Goal: Check status: Check status

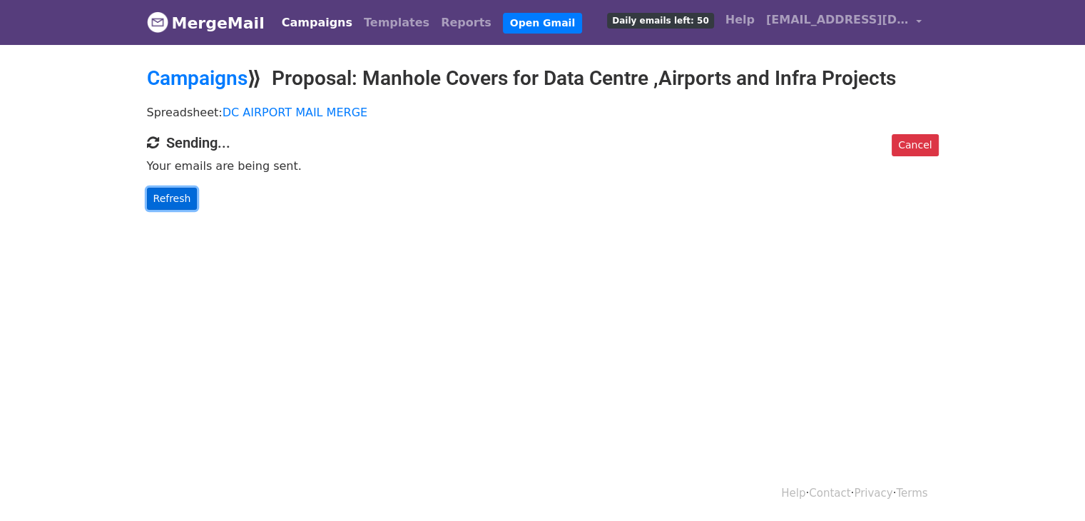
click at [173, 198] on link "Refresh" at bounding box center [172, 199] width 51 height 22
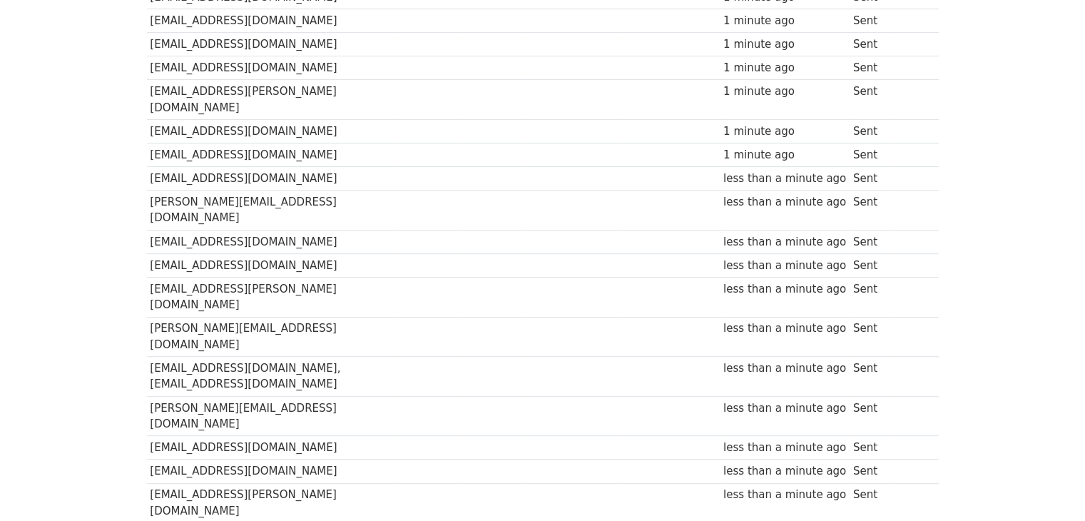
scroll to position [525, 0]
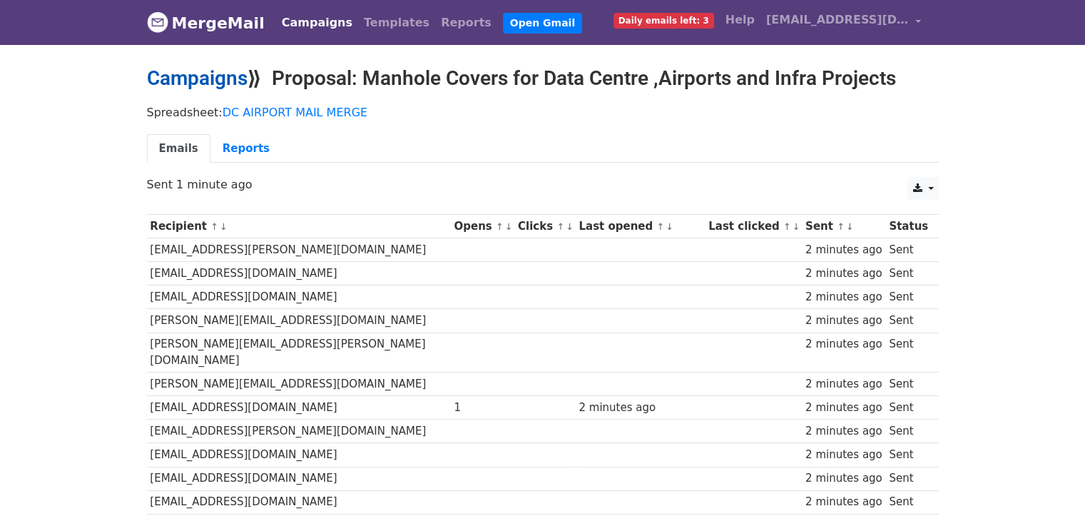
click at [223, 76] on link "Campaigns" at bounding box center [197, 78] width 101 height 24
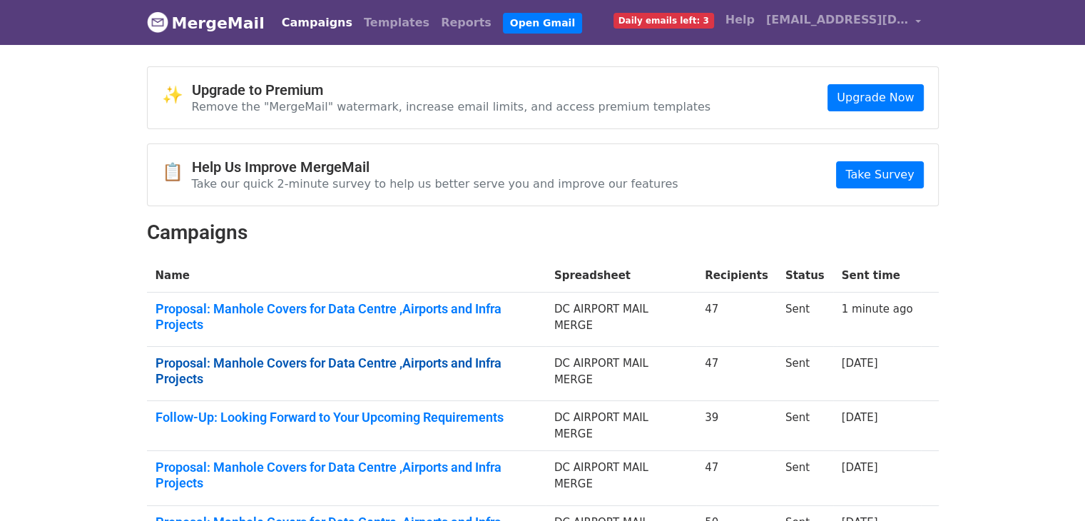
click at [368, 355] on link "Proposal: Manhole Covers for Data Centre ,Airports and Infra Projects" at bounding box center [347, 370] width 382 height 31
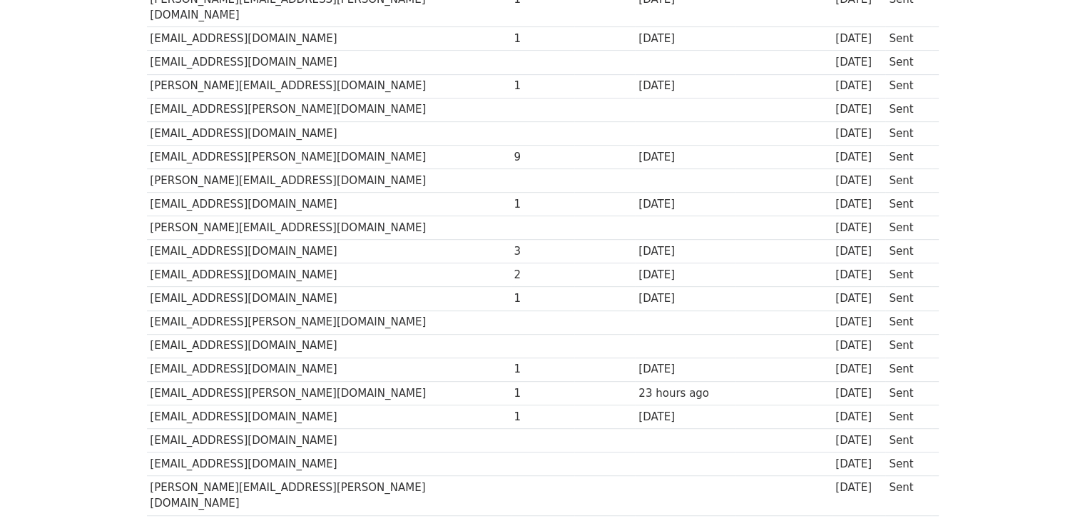
scroll to position [651, 0]
drag, startPoint x: 291, startPoint y: 135, endPoint x: 150, endPoint y: 136, distance: 141.2
click at [150, 146] on td "sagar.paraswar@auric.city" at bounding box center [329, 158] width 364 height 24
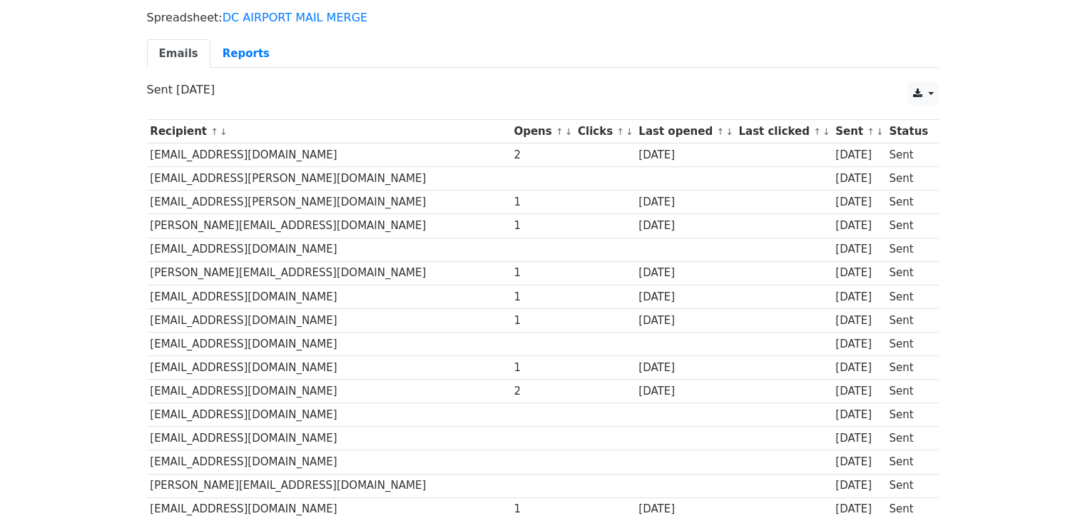
scroll to position [0, 0]
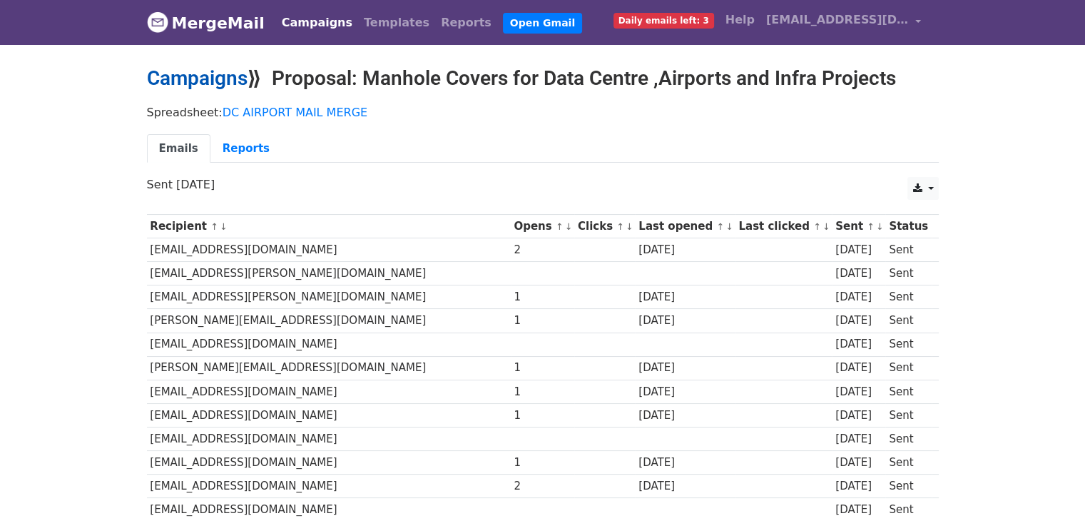
click at [210, 74] on link "Campaigns" at bounding box center [197, 78] width 101 height 24
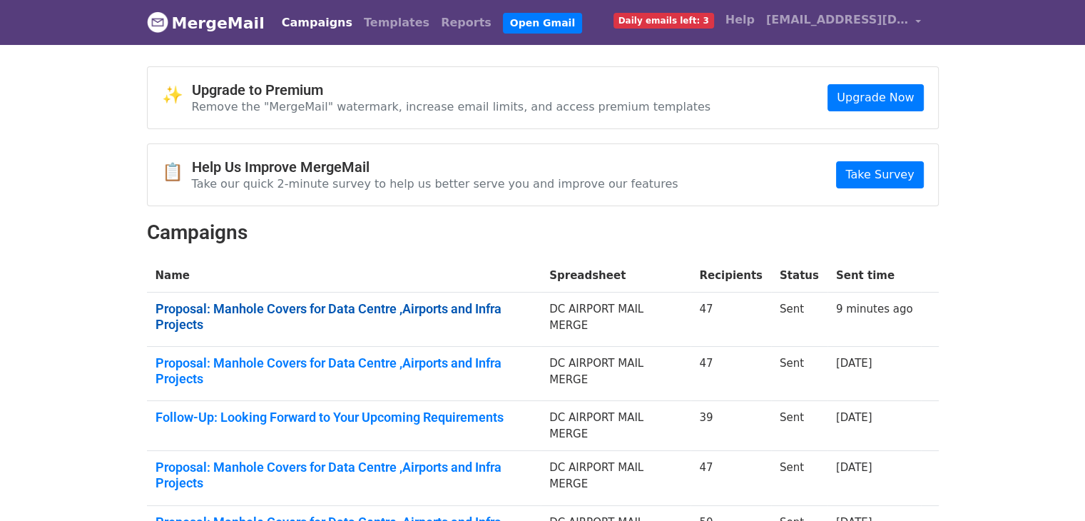
click at [440, 309] on link "Proposal: Manhole Covers for Data Centre ,Airports and Infra Projects" at bounding box center [344, 316] width 377 height 31
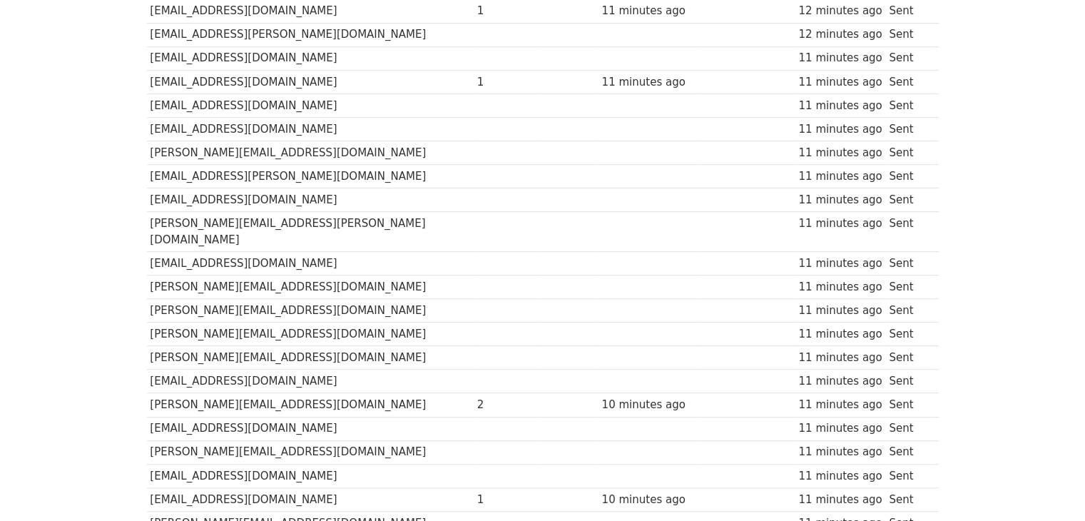
scroll to position [945, 0]
